Goal: Information Seeking & Learning: Learn about a topic

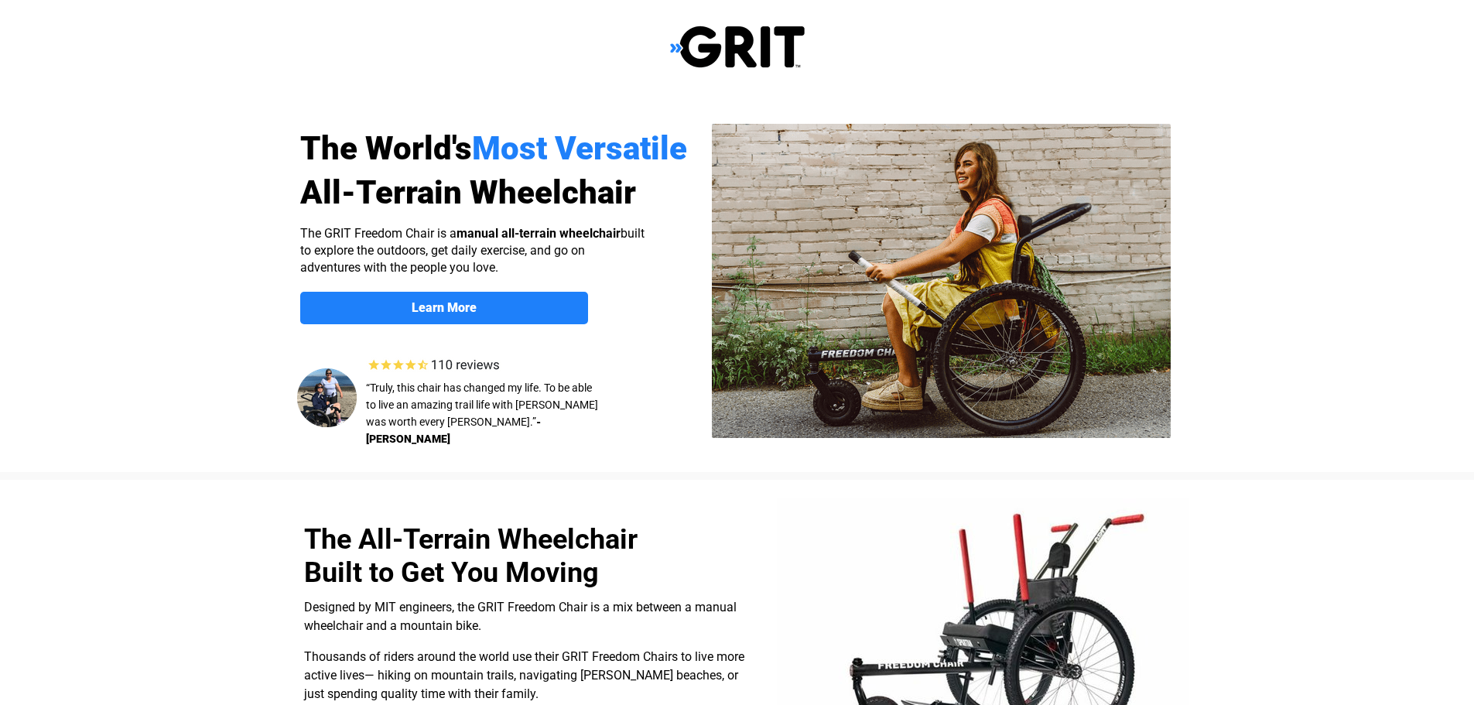
select select "US"
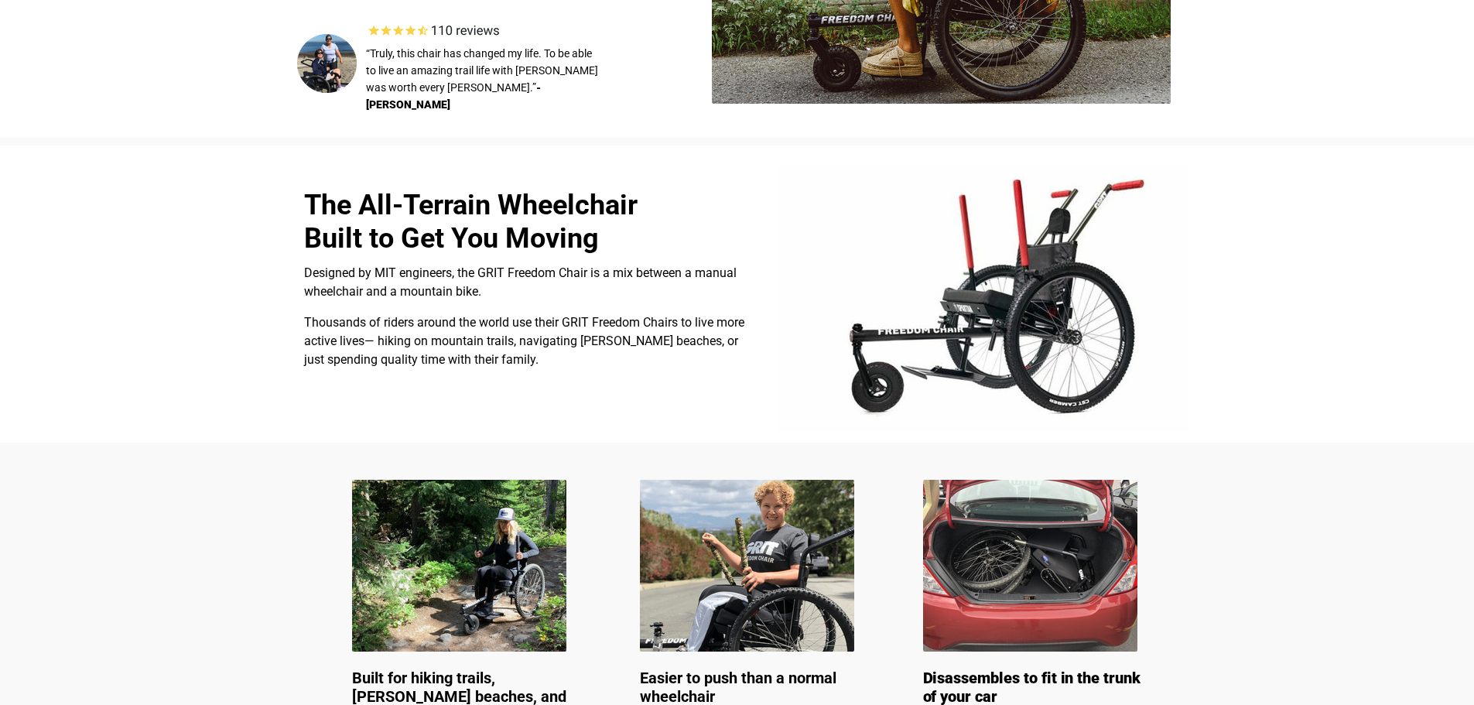
scroll to position [167, 0]
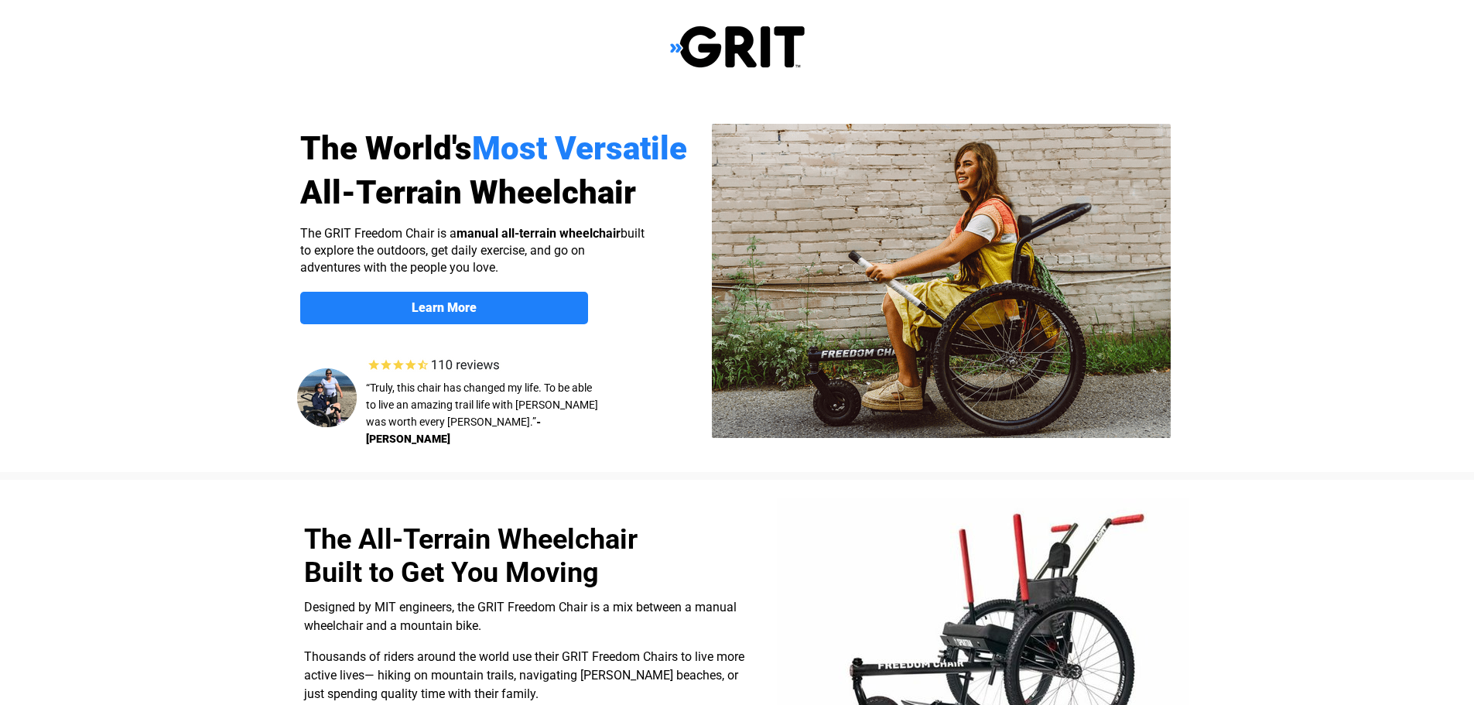
select select "US"
